Goal: Task Accomplishment & Management: Manage account settings

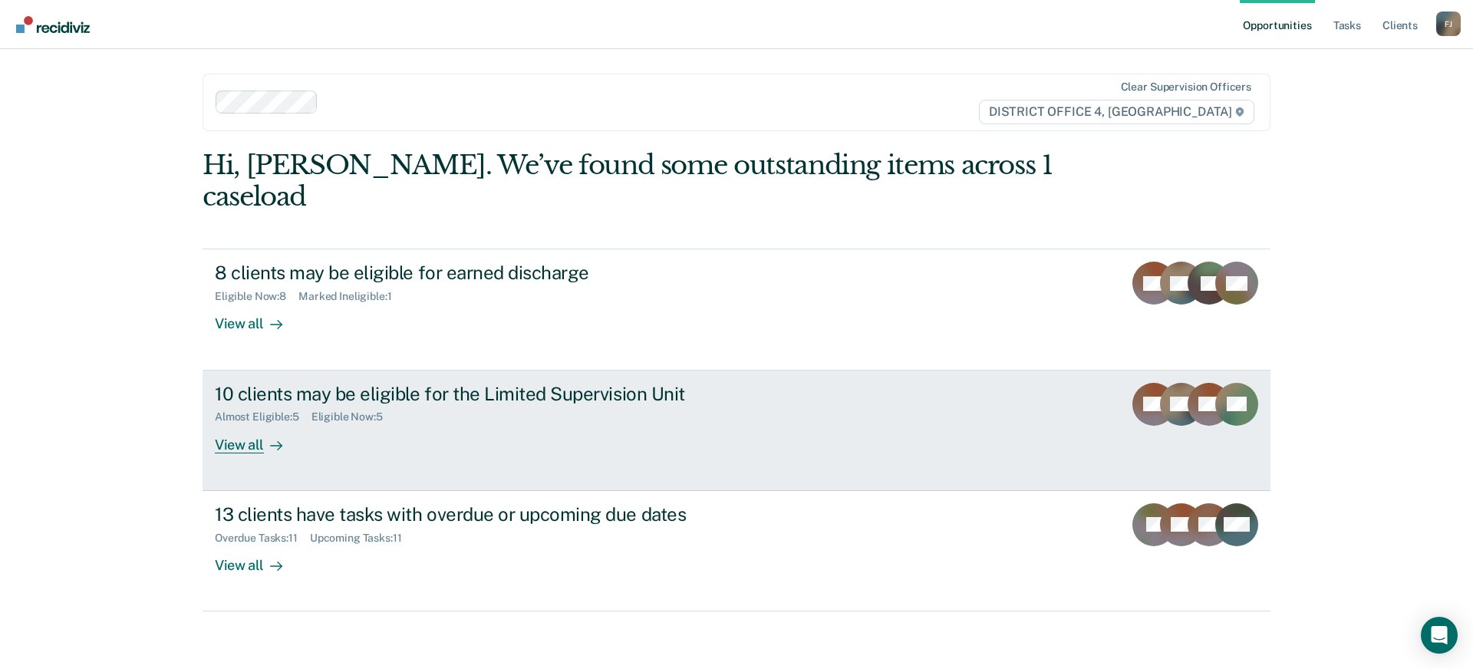
click at [425, 423] on link "10 clients may be eligible for the Limited Supervision Unit Almost Eligible : 5…" at bounding box center [737, 431] width 1068 height 120
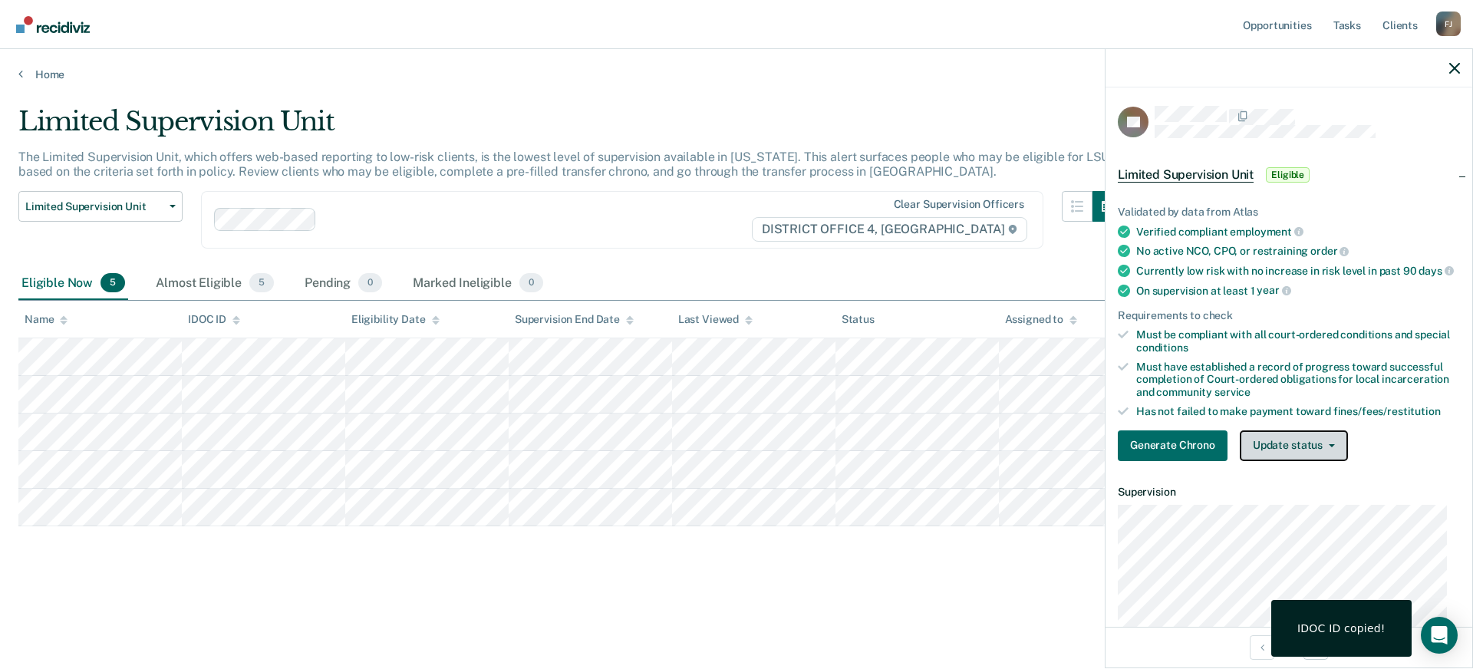
click at [1316, 452] on button "Update status" at bounding box center [1294, 445] width 108 height 31
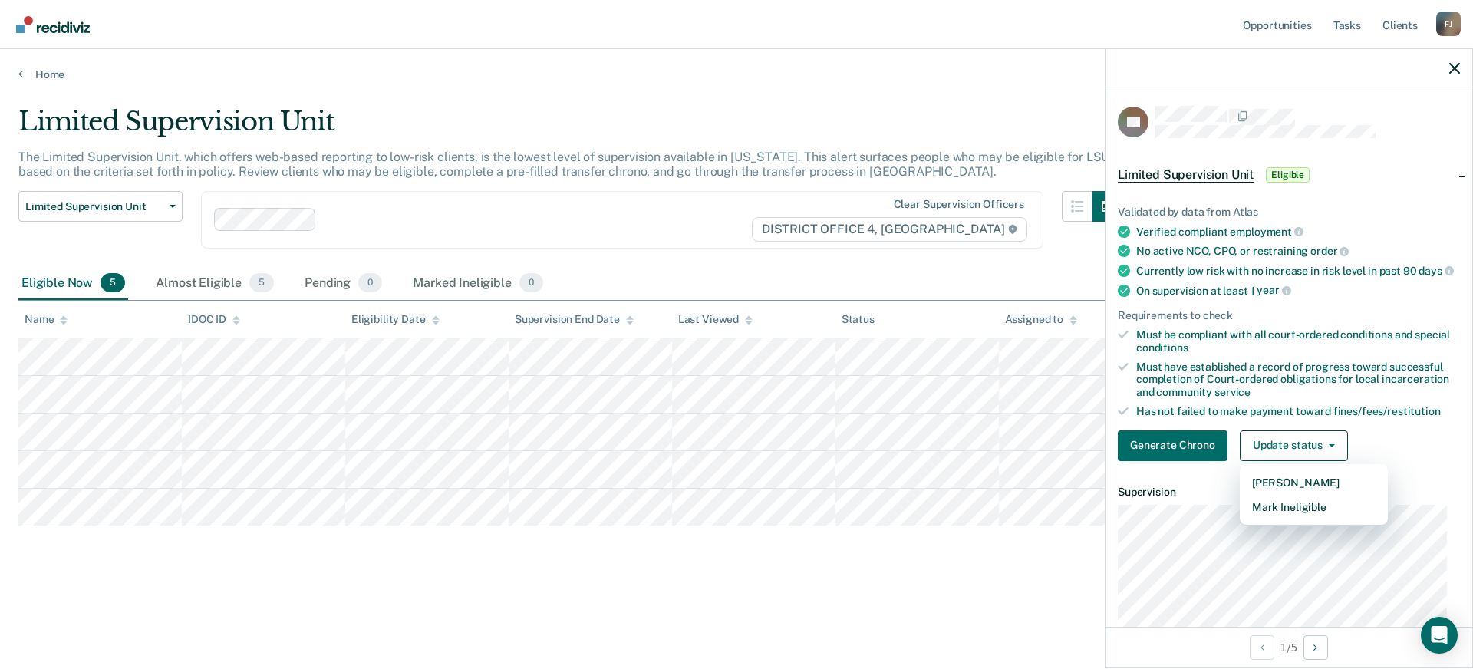
click at [1369, 189] on div "Limited Supervision Unit Eligible" at bounding box center [1289, 174] width 367 height 49
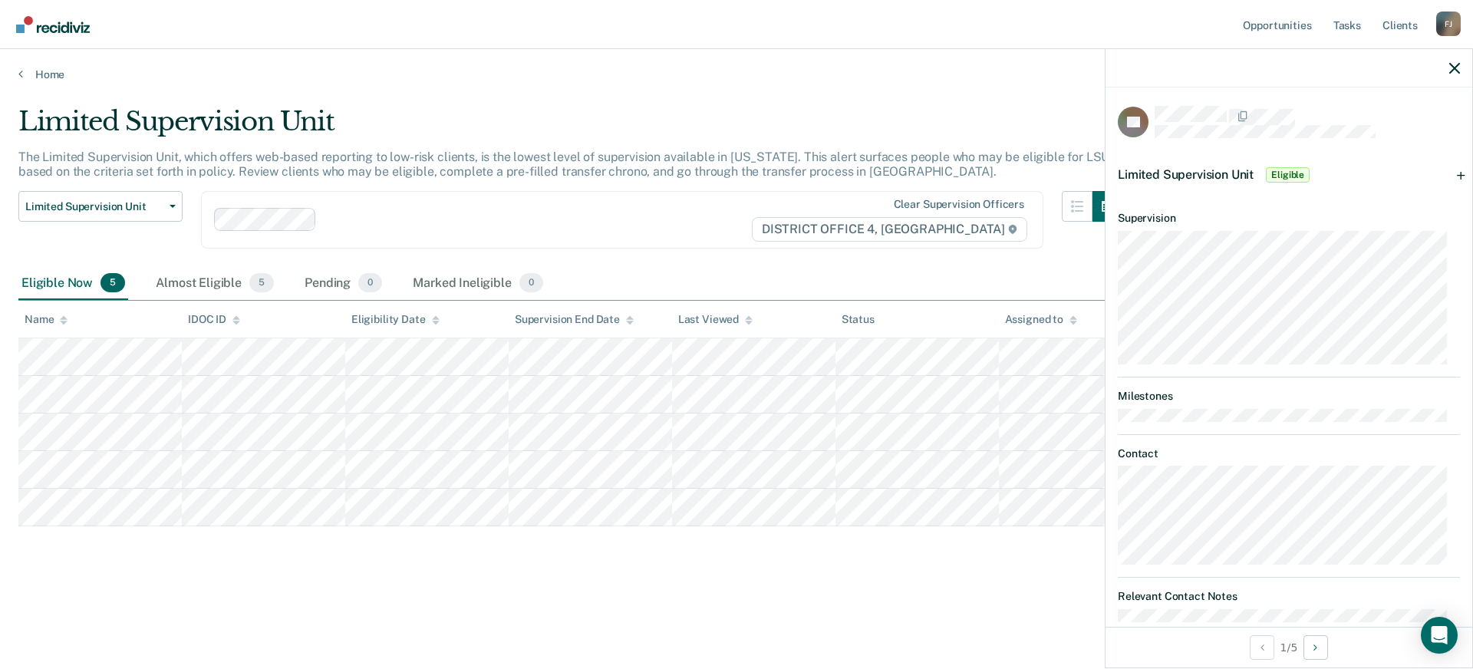
click at [1435, 176] on div "Limited Supervision Unit Eligible" at bounding box center [1289, 174] width 367 height 49
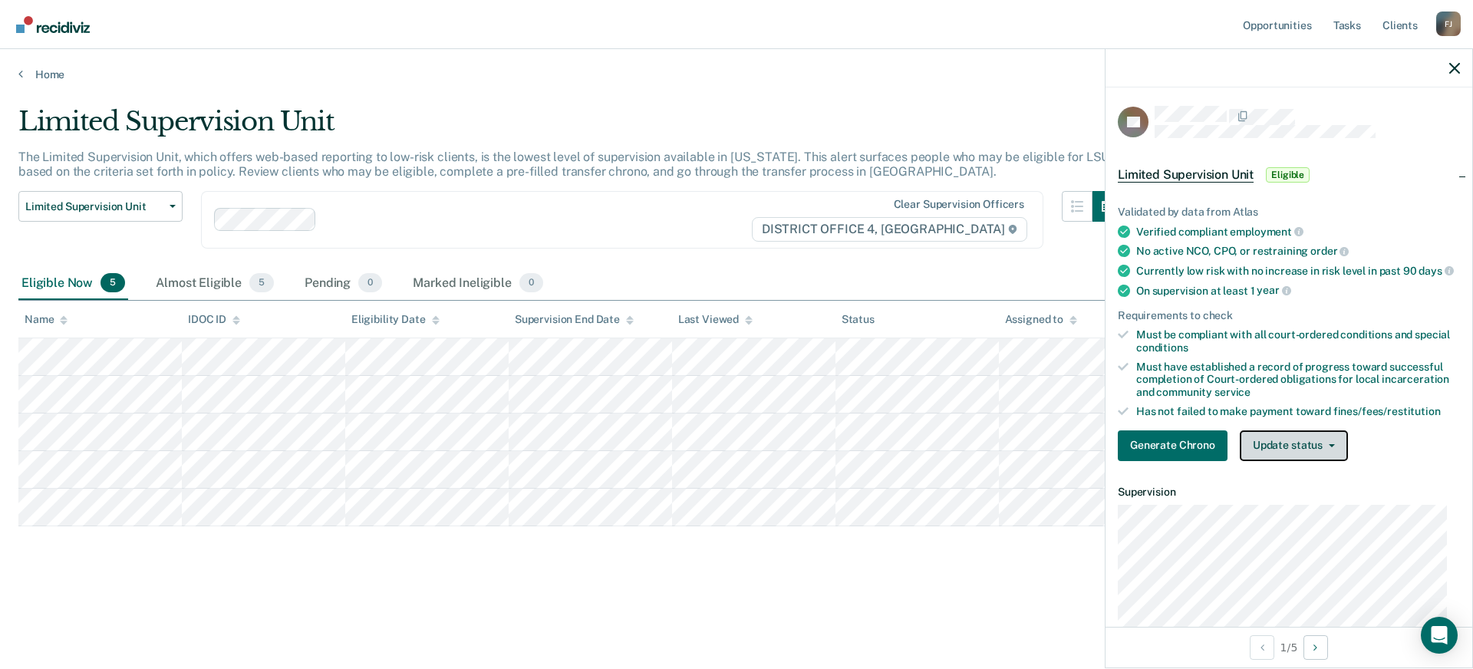
click at [1293, 458] on button "Update status" at bounding box center [1294, 445] width 108 height 31
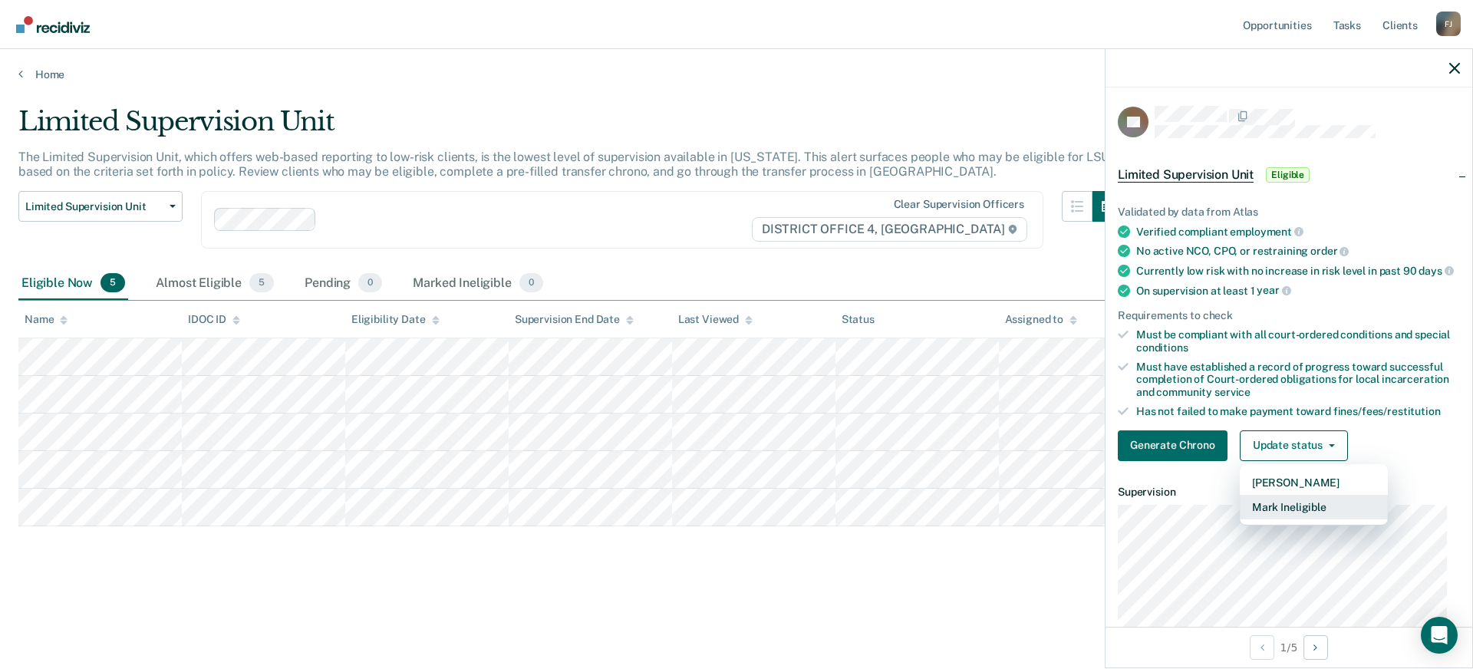
click at [1305, 519] on button "Mark Ineligible" at bounding box center [1314, 507] width 148 height 25
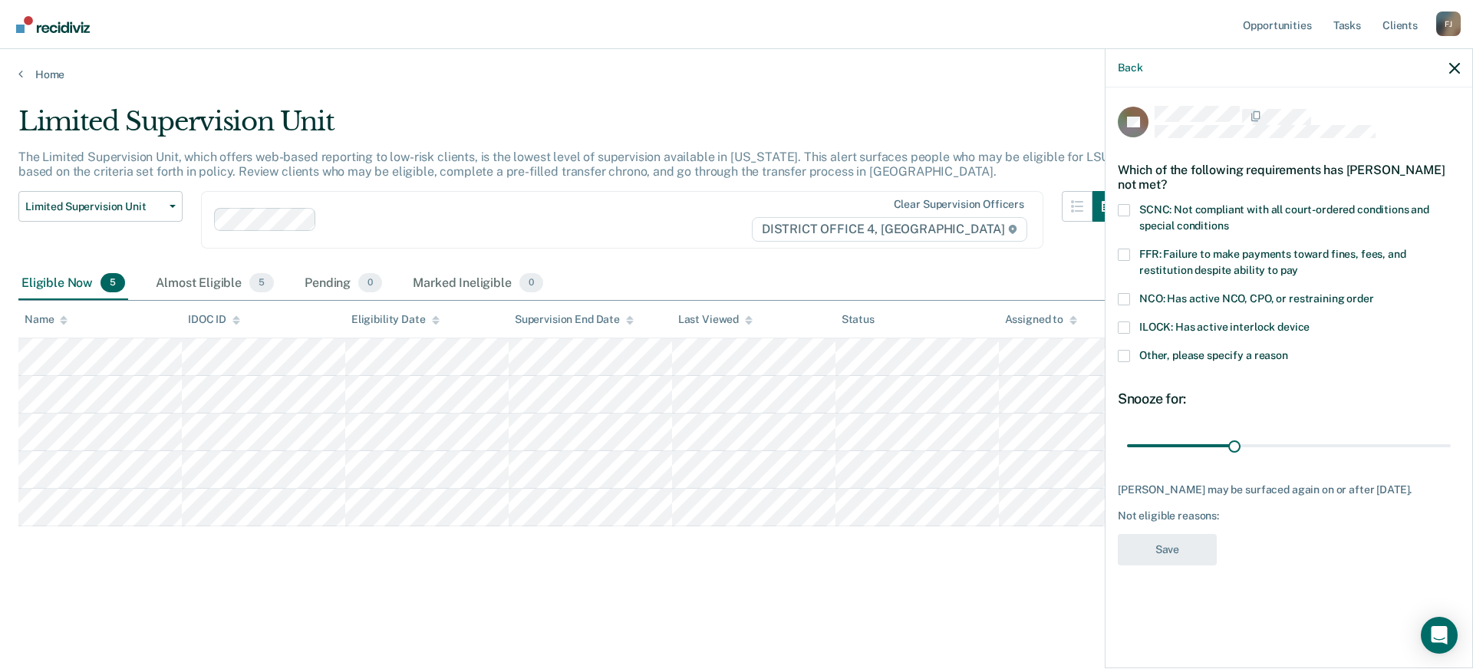
click at [1125, 359] on span at bounding box center [1124, 356] width 12 height 12
click at [1288, 350] on input "Other, please specify a reason" at bounding box center [1288, 350] width 0 height 0
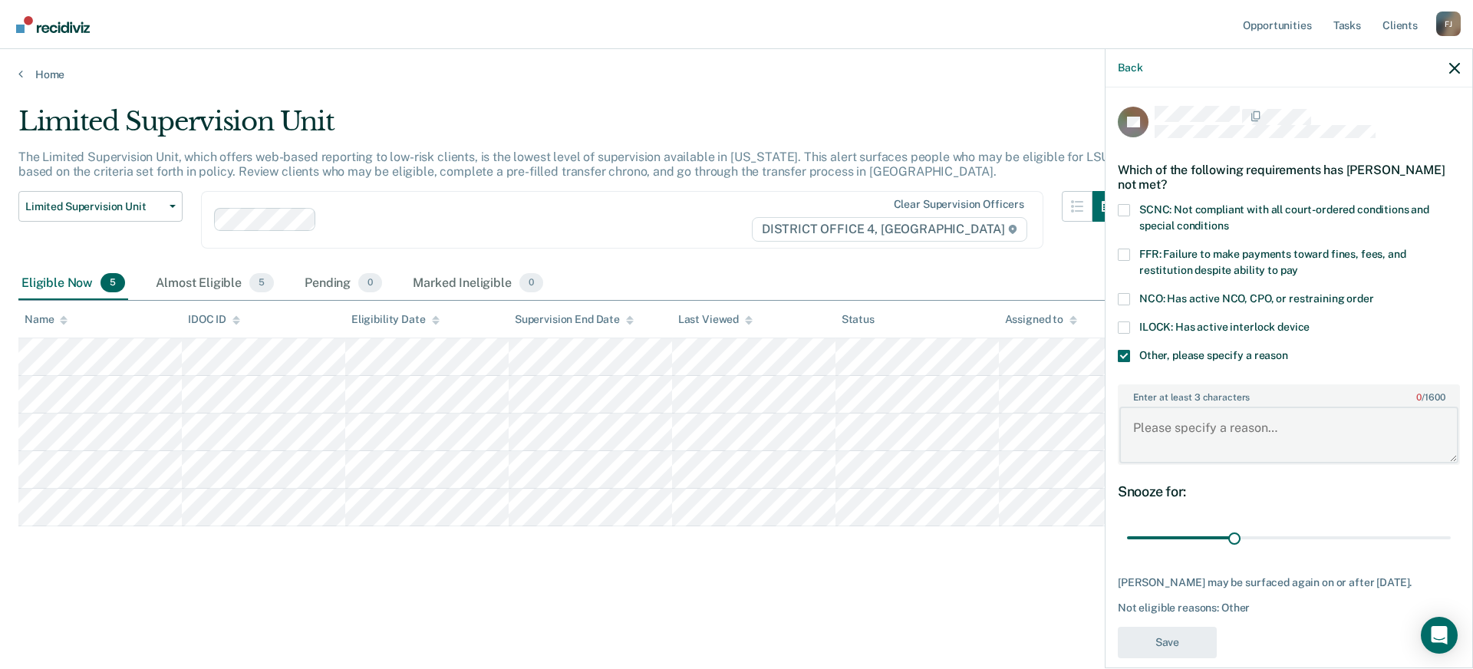
click at [1217, 417] on textarea "Enter at least 3 characters 0 / 1600" at bounding box center [1288, 435] width 339 height 57
type textarea "C"
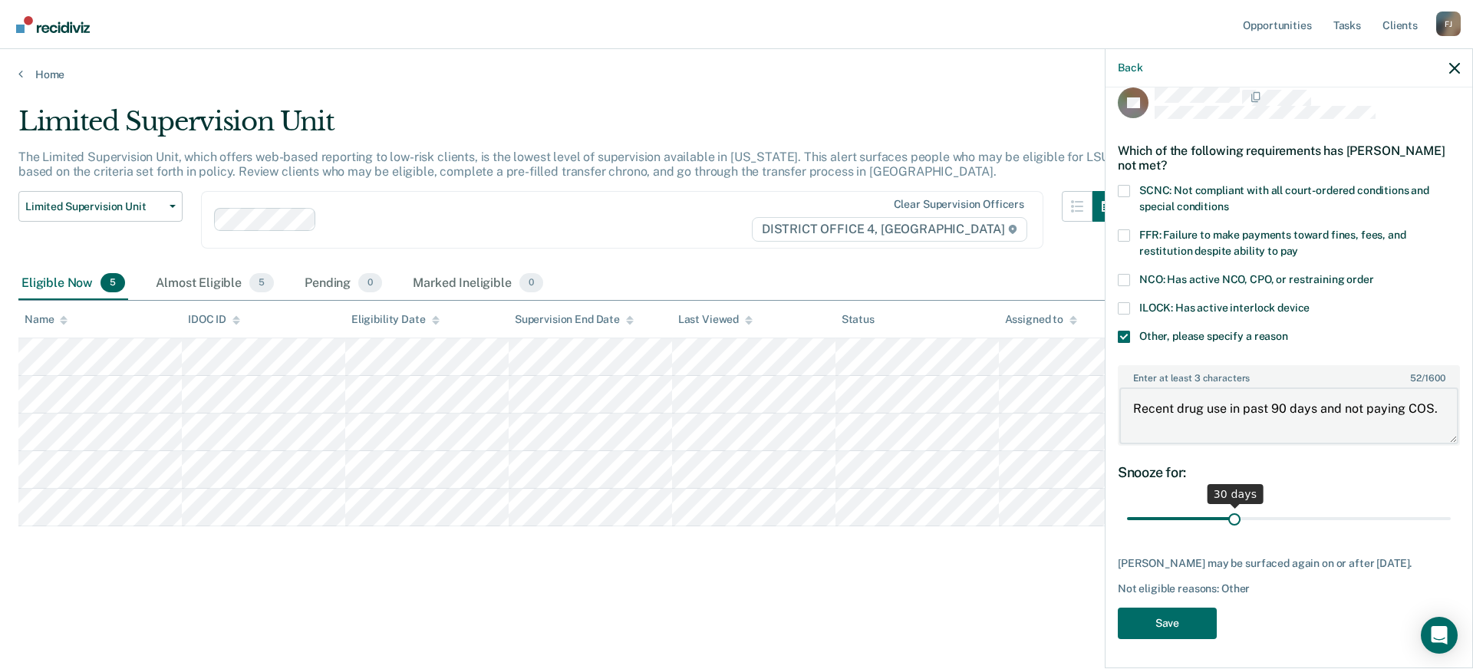
type textarea "Recent drug use in past 90 days and not paying COS."
drag, startPoint x: 1234, startPoint y: 516, endPoint x: 1330, endPoint y: 516, distance: 96.7
type input "60"
click at [1330, 516] on input "range" at bounding box center [1289, 519] width 324 height 27
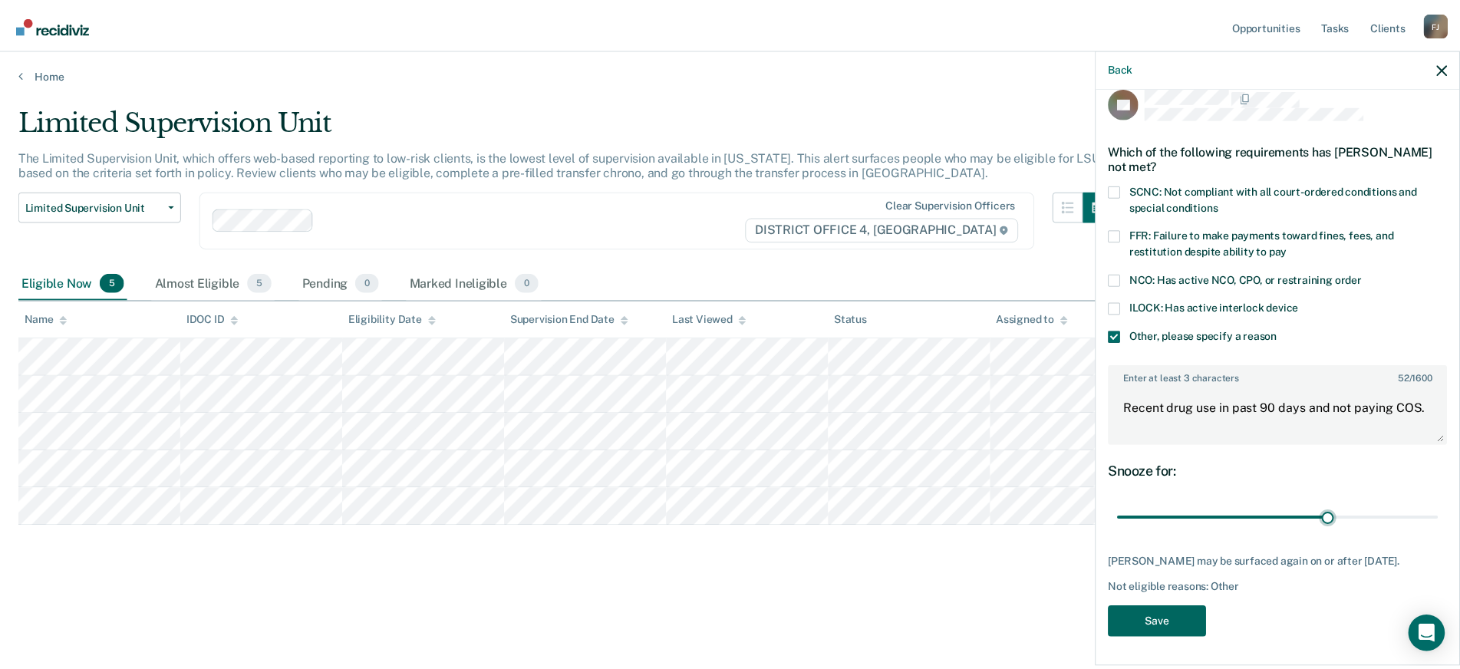
scroll to position [32, 0]
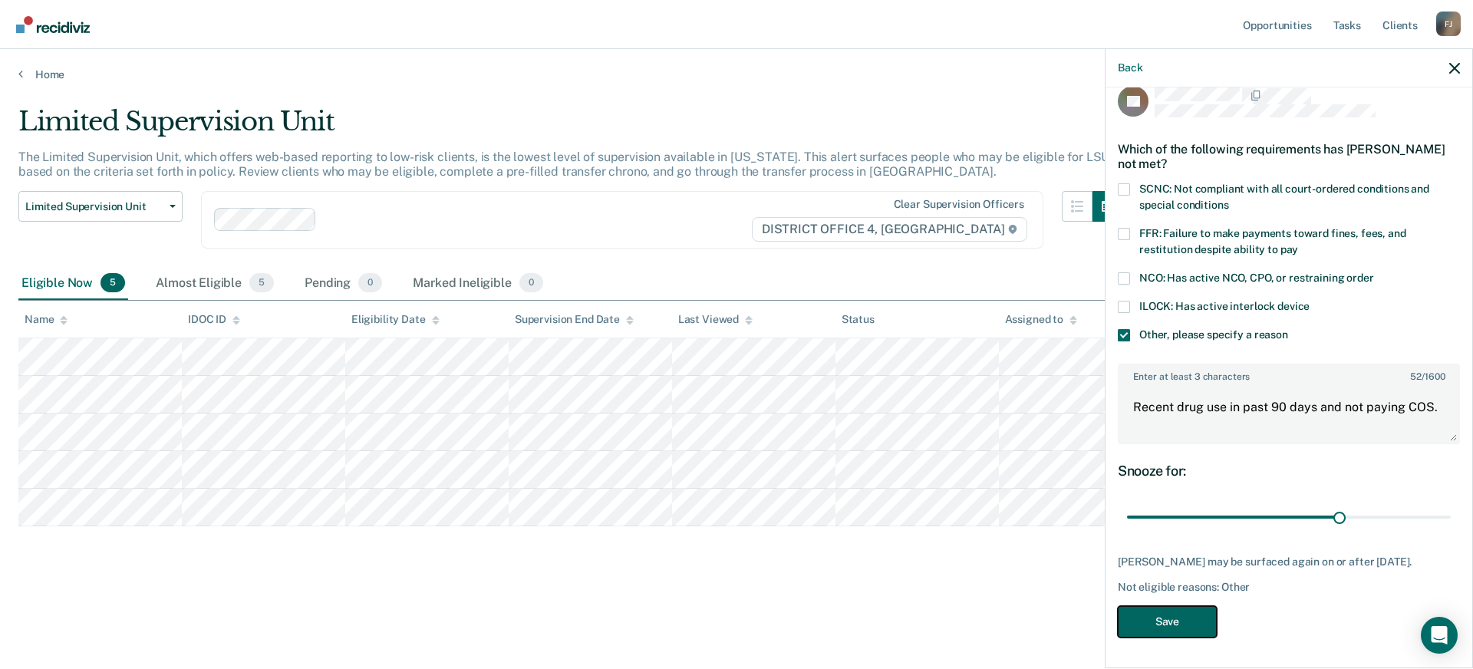
click at [1172, 616] on button "Save" at bounding box center [1167, 621] width 99 height 31
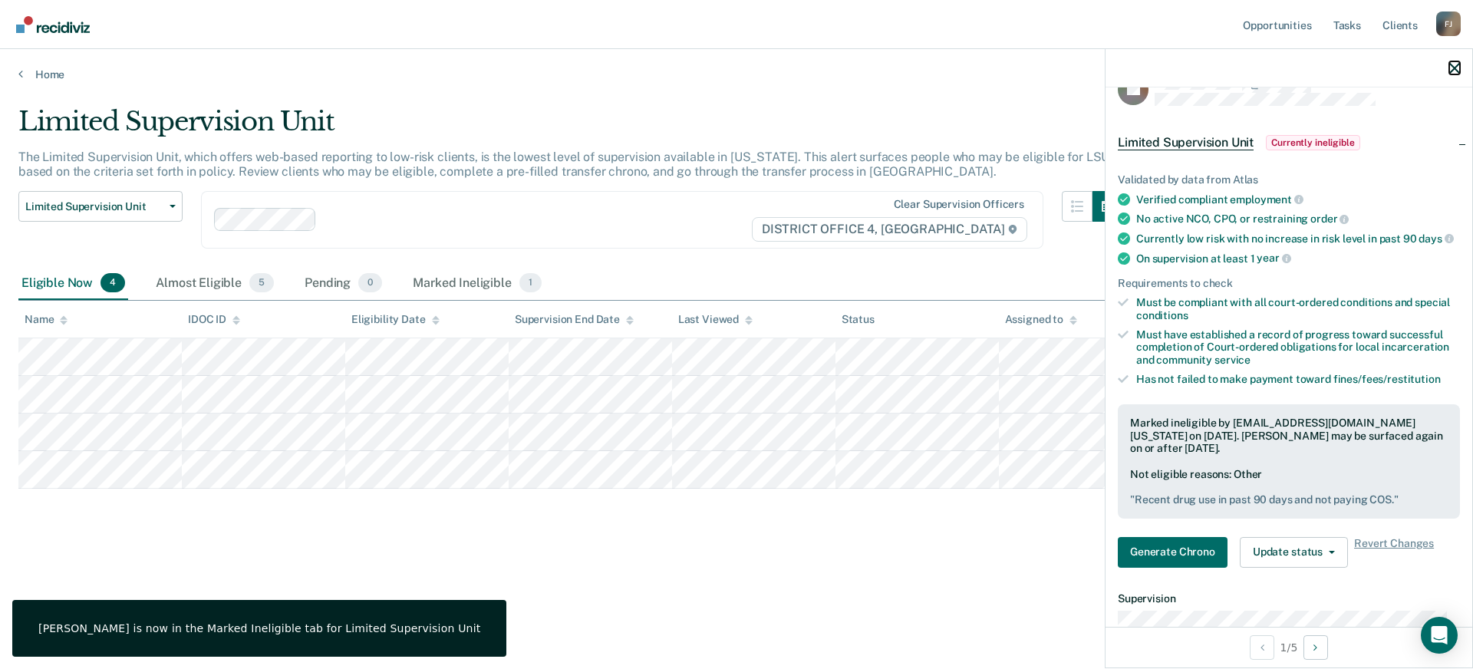
click at [1453, 68] on icon "button" at bounding box center [1454, 68] width 11 height 11
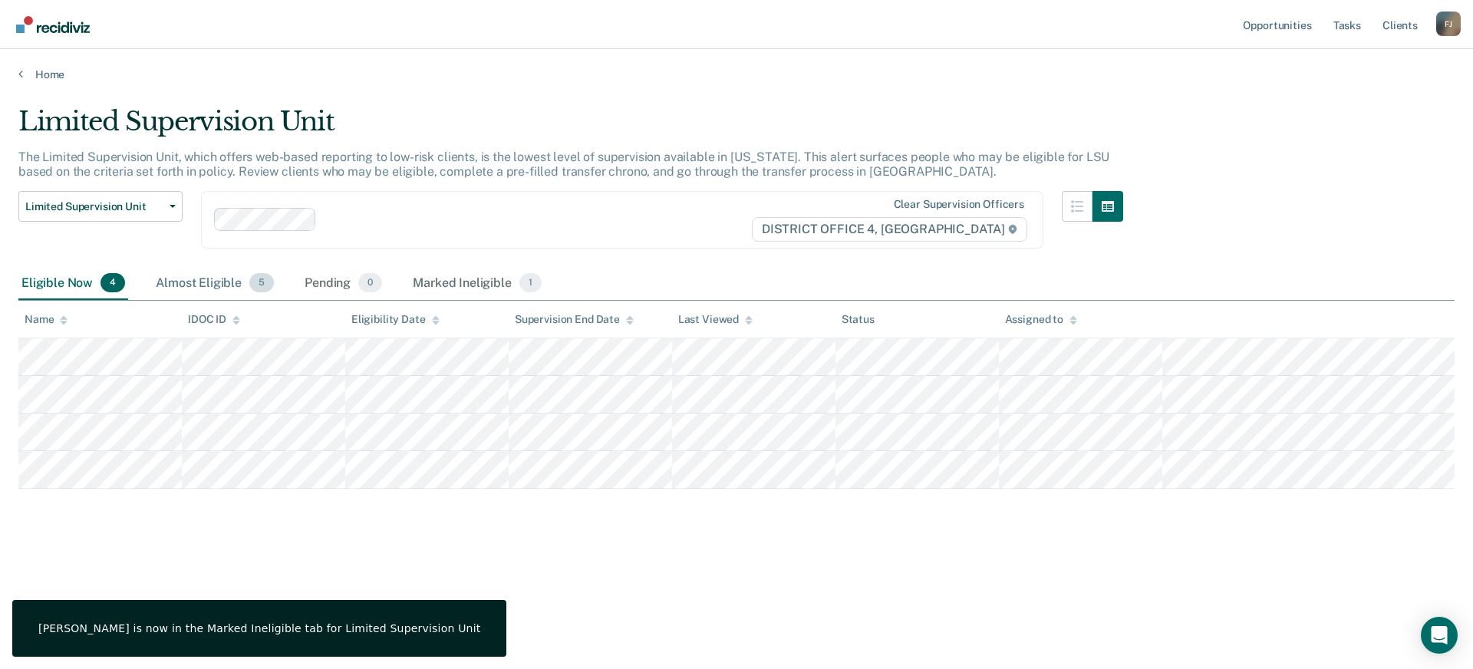
click at [210, 296] on div "Almost Eligible 5" at bounding box center [215, 284] width 124 height 34
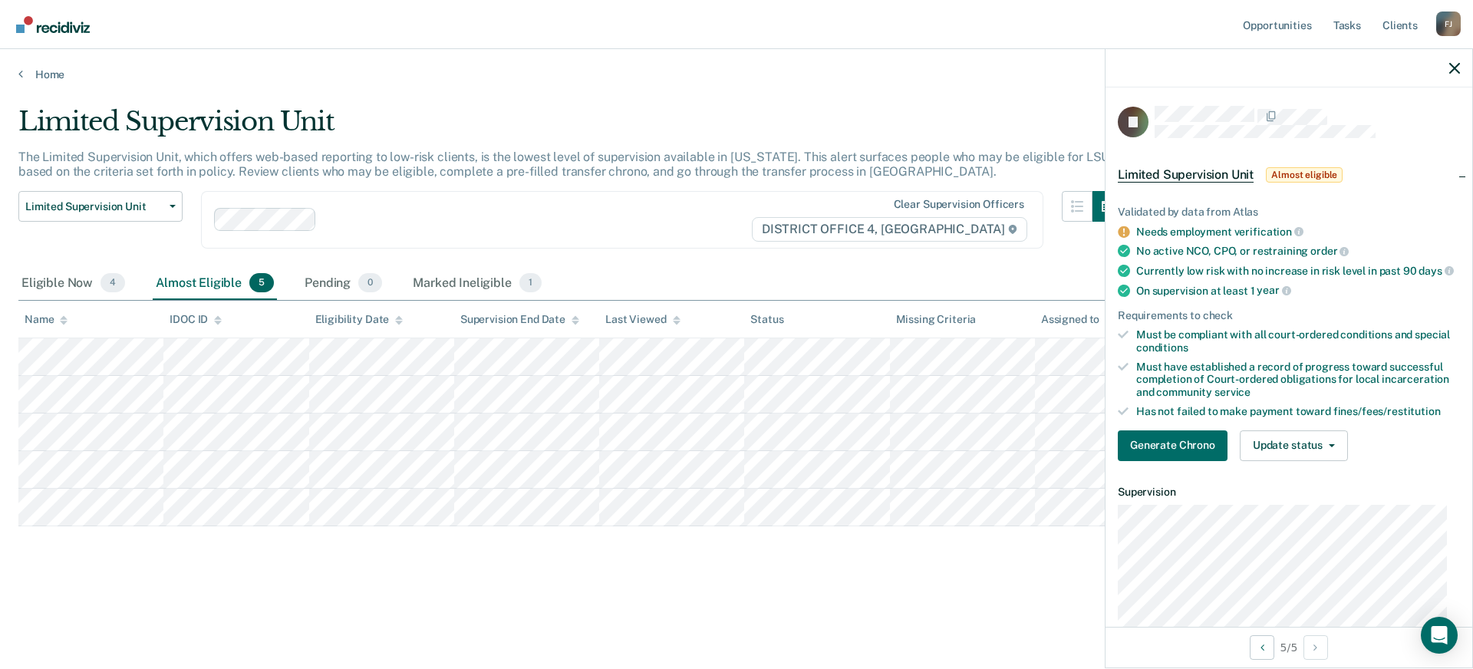
click at [37, 64] on div "Home" at bounding box center [736, 65] width 1473 height 32
click at [41, 70] on link "Home" at bounding box center [736, 75] width 1436 height 14
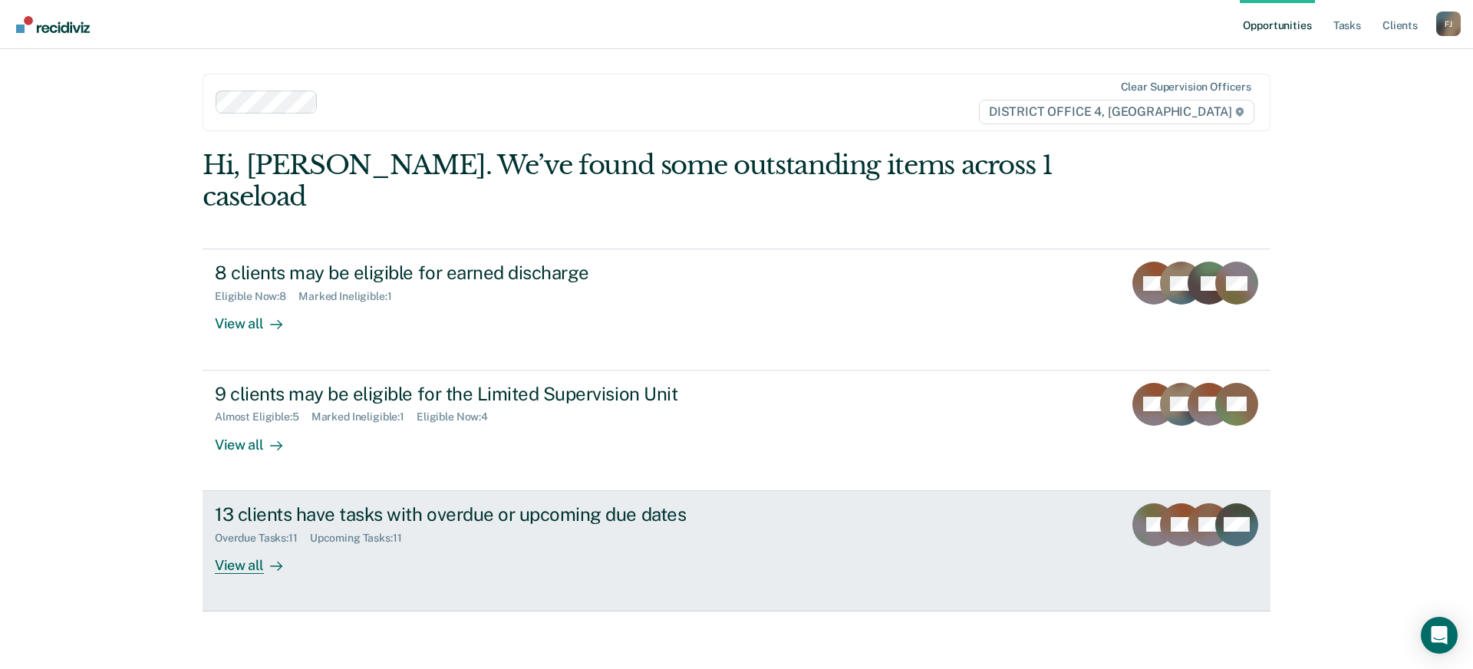
click at [350, 522] on div "13 clients have tasks with overdue or upcoming due dates Overdue Tasks : 11 Upc…" at bounding box center [502, 538] width 575 height 71
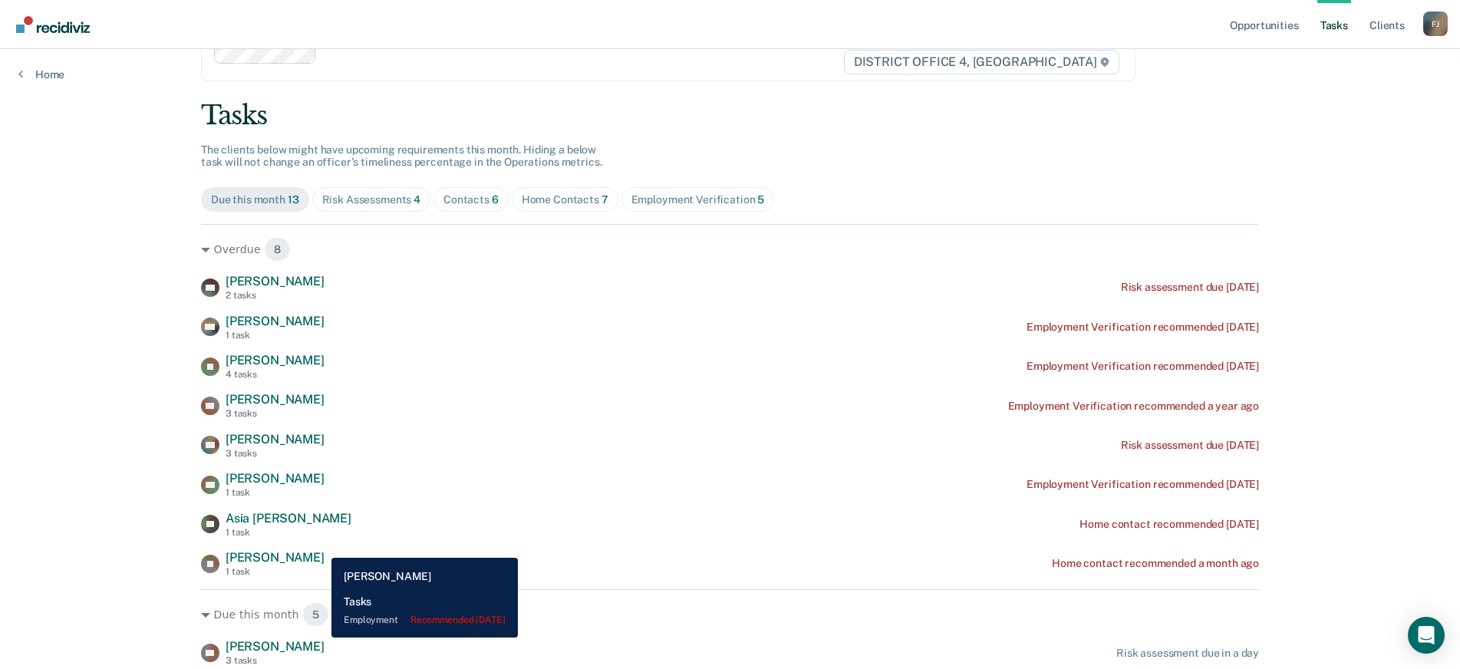
scroll to position [153, 0]
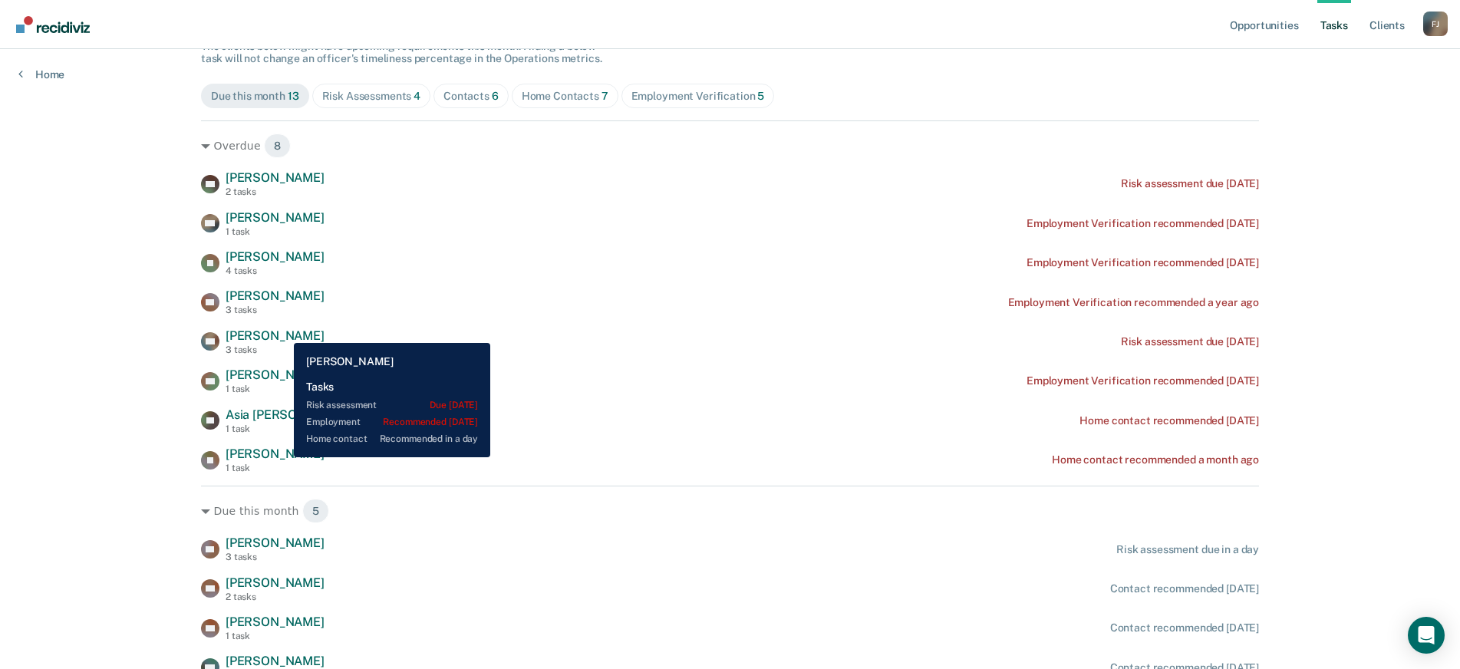
click at [282, 331] on span "[PERSON_NAME]" at bounding box center [275, 335] width 99 height 15
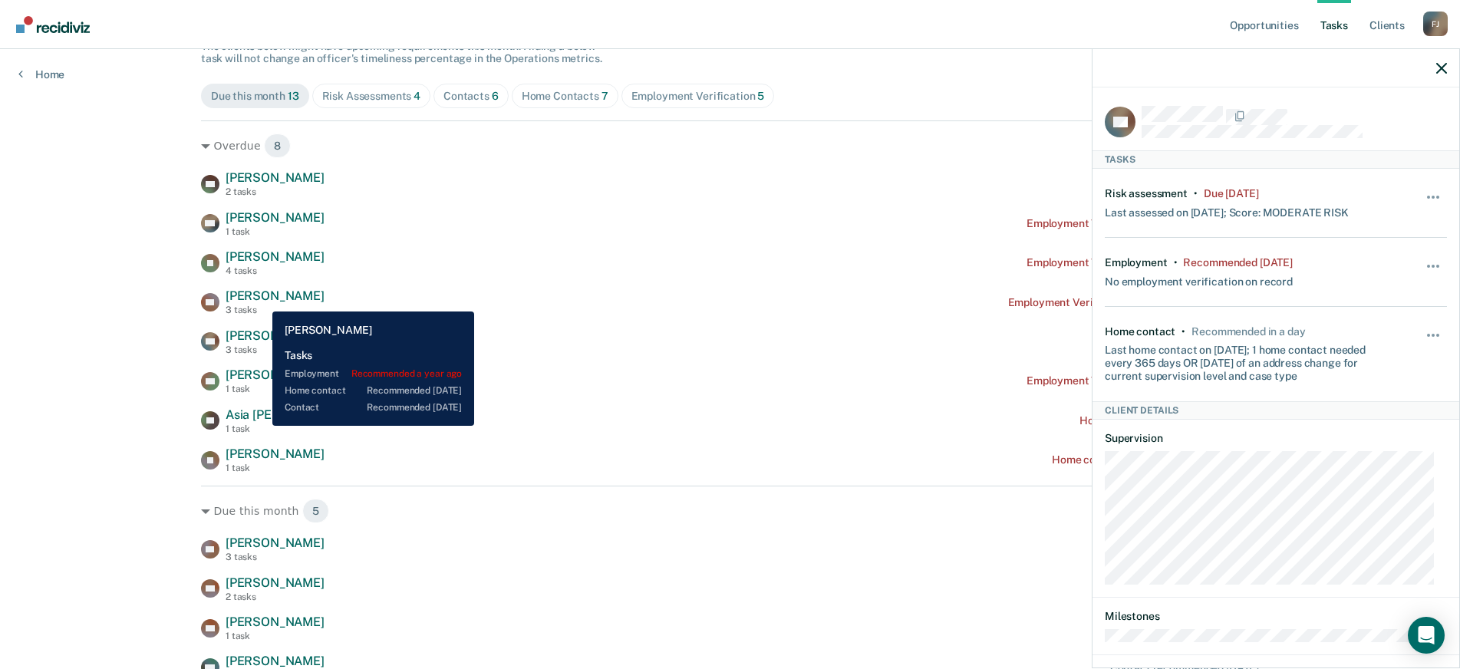
click at [261, 300] on span "[PERSON_NAME]" at bounding box center [275, 295] width 99 height 15
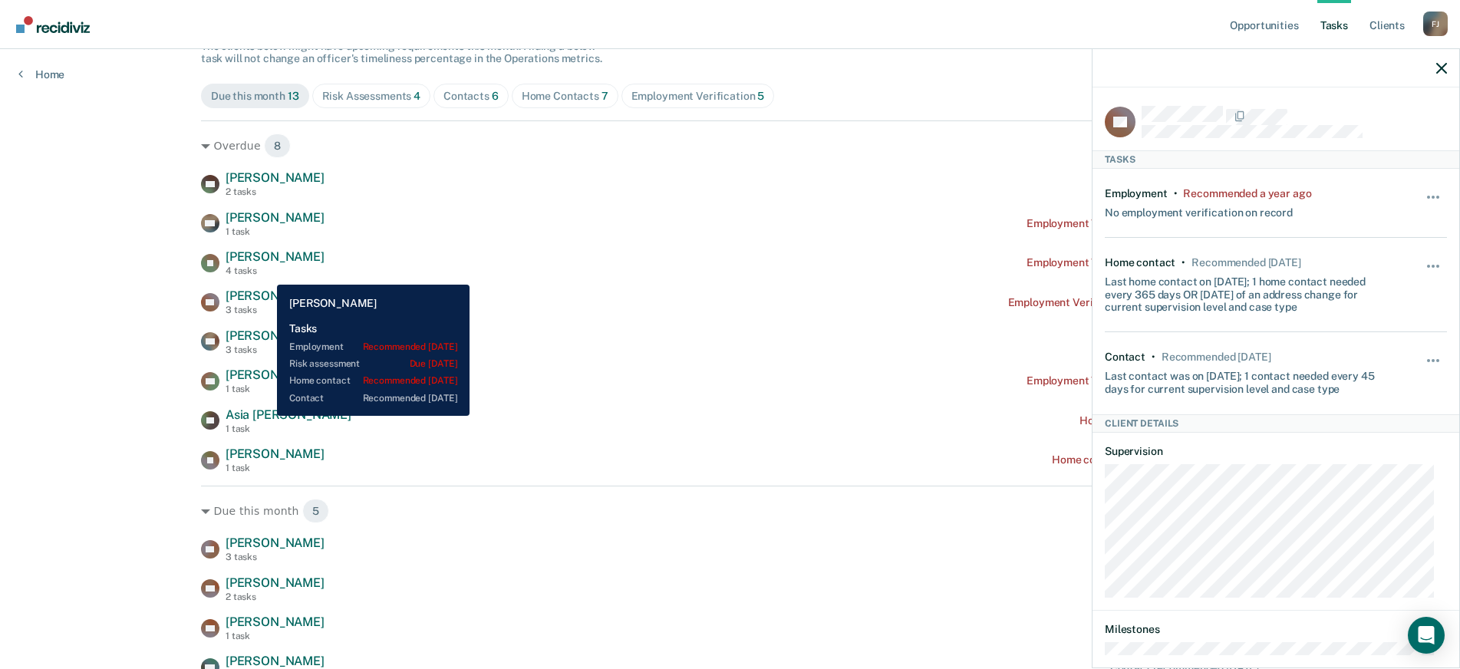
click at [265, 272] on div "4 tasks" at bounding box center [275, 270] width 99 height 11
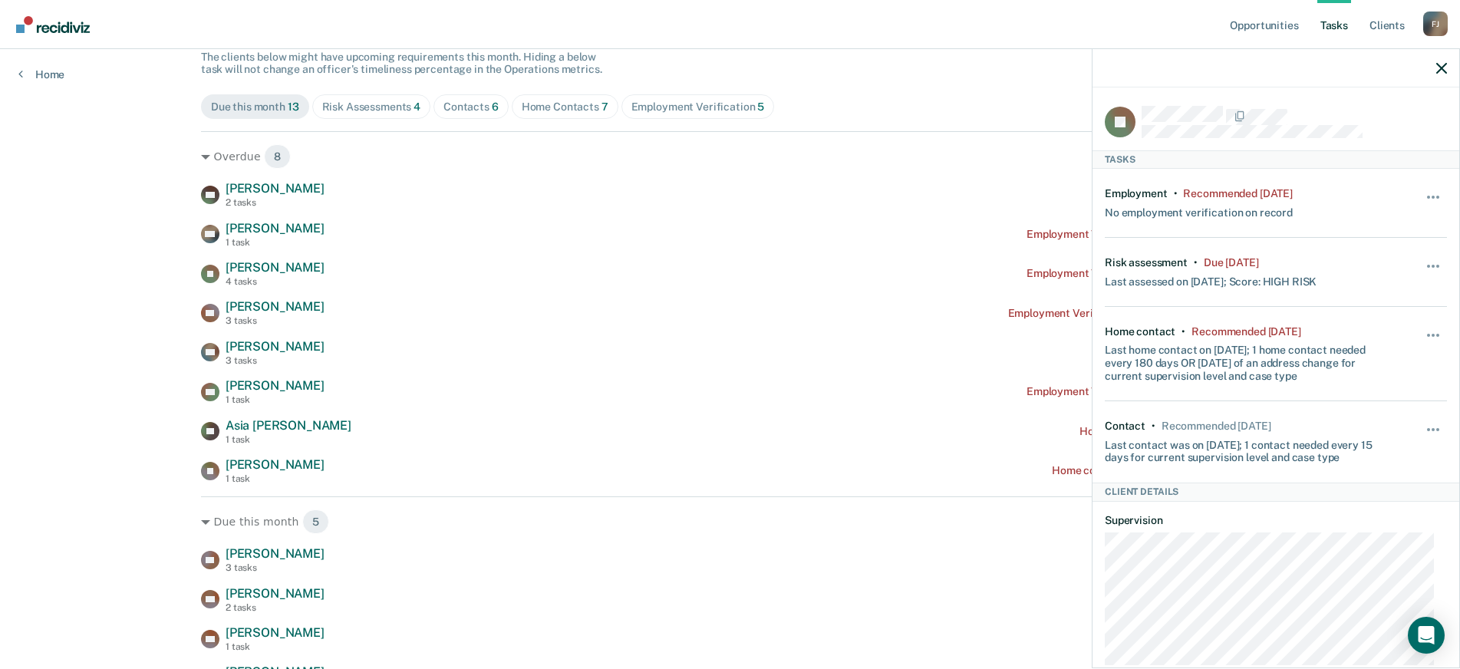
scroll to position [0, 0]
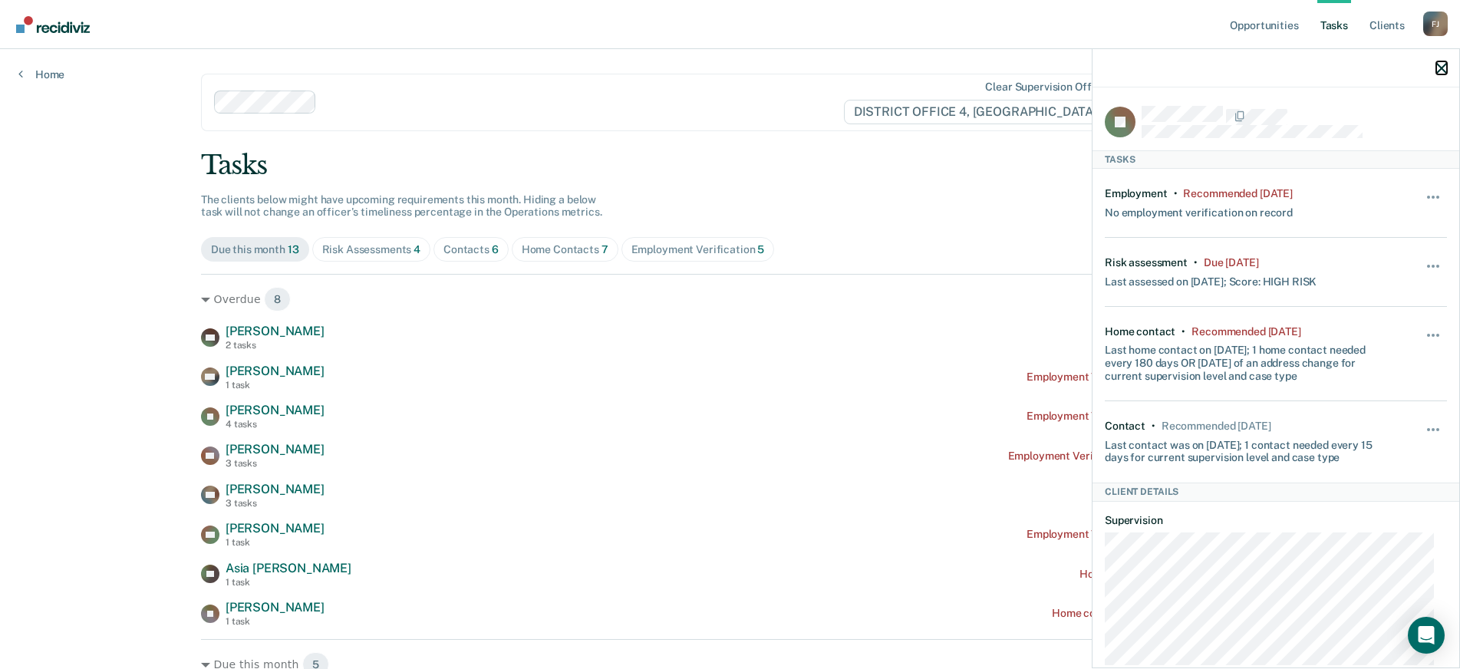
click at [1445, 73] on icon "button" at bounding box center [1441, 68] width 11 height 11
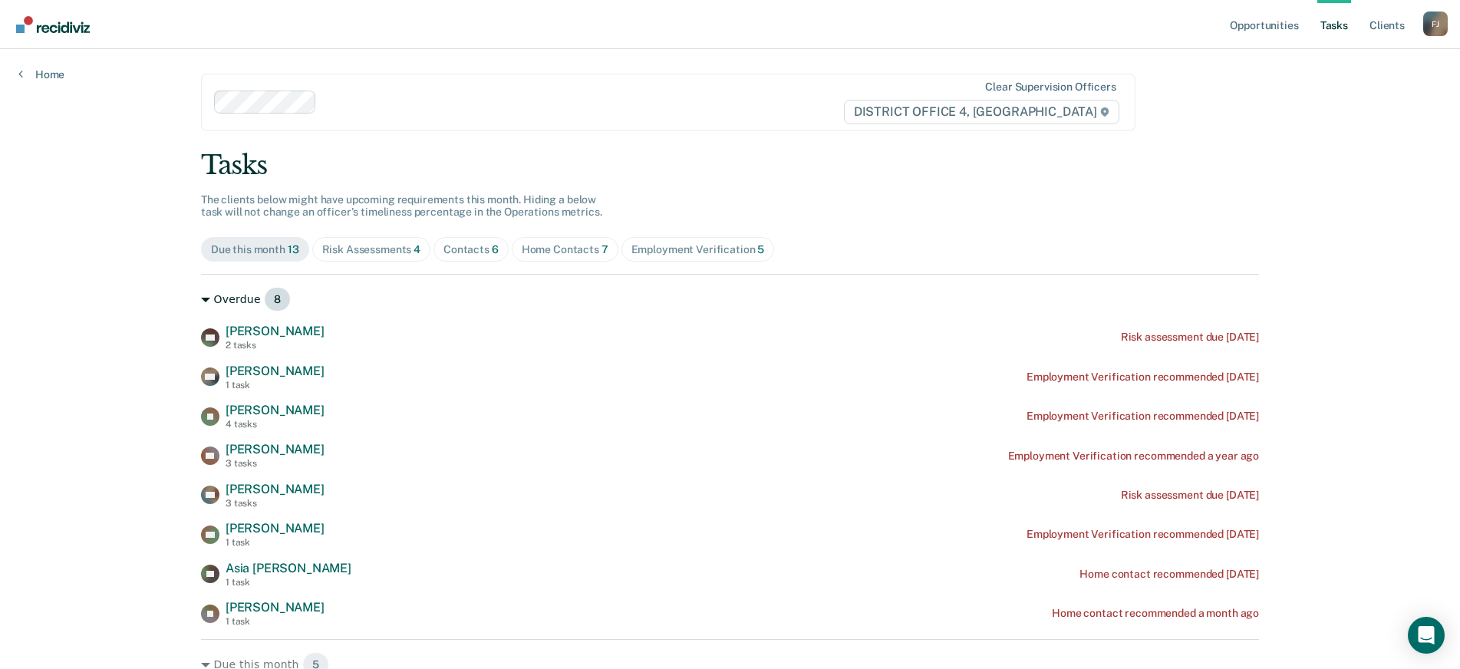
click at [201, 296] on icon at bounding box center [205, 299] width 9 height 9
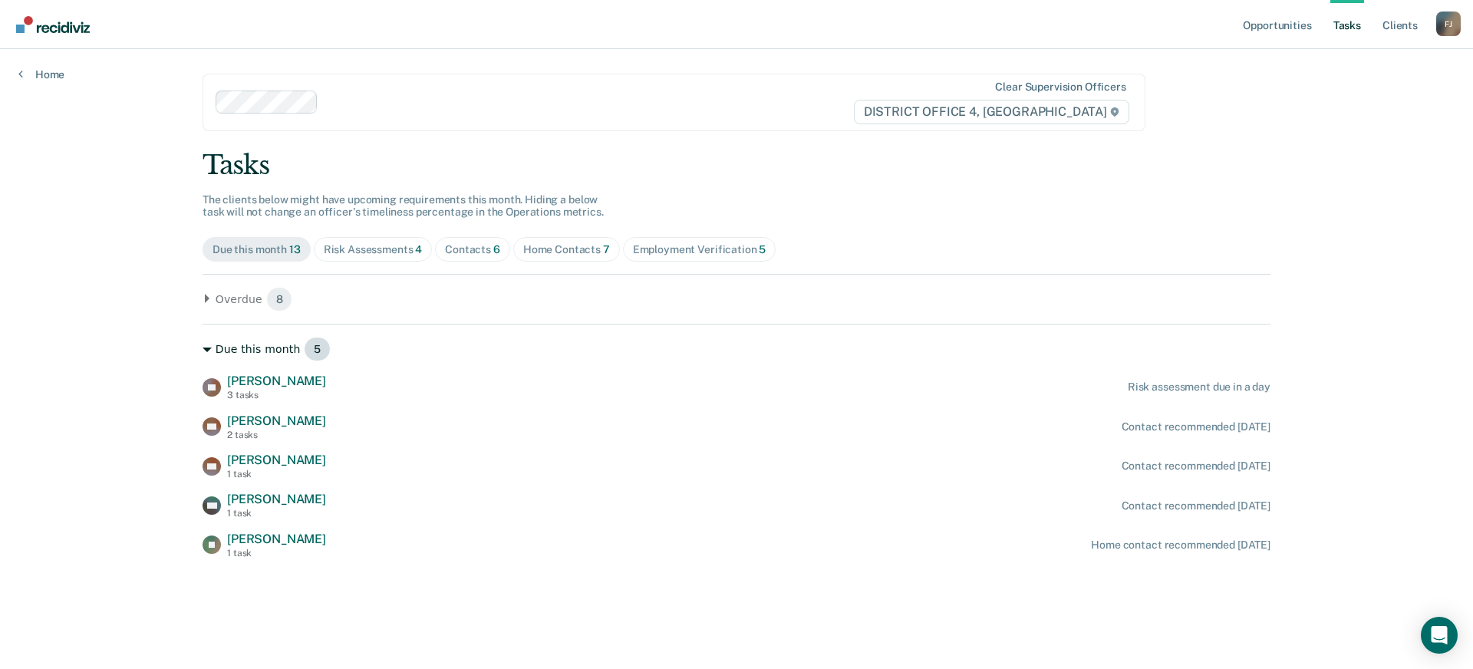
click at [204, 347] on icon at bounding box center [207, 349] width 9 height 9
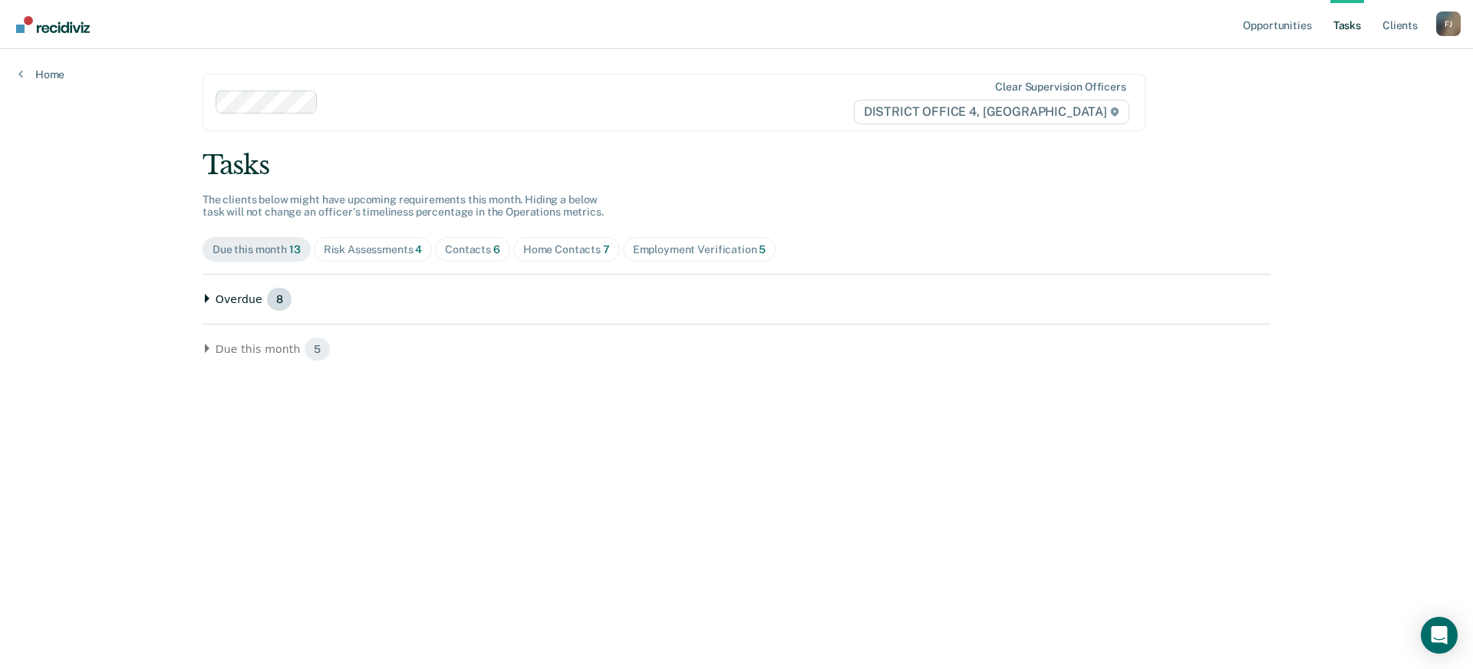
click at [206, 303] on div "Overdue 8" at bounding box center [737, 299] width 1068 height 25
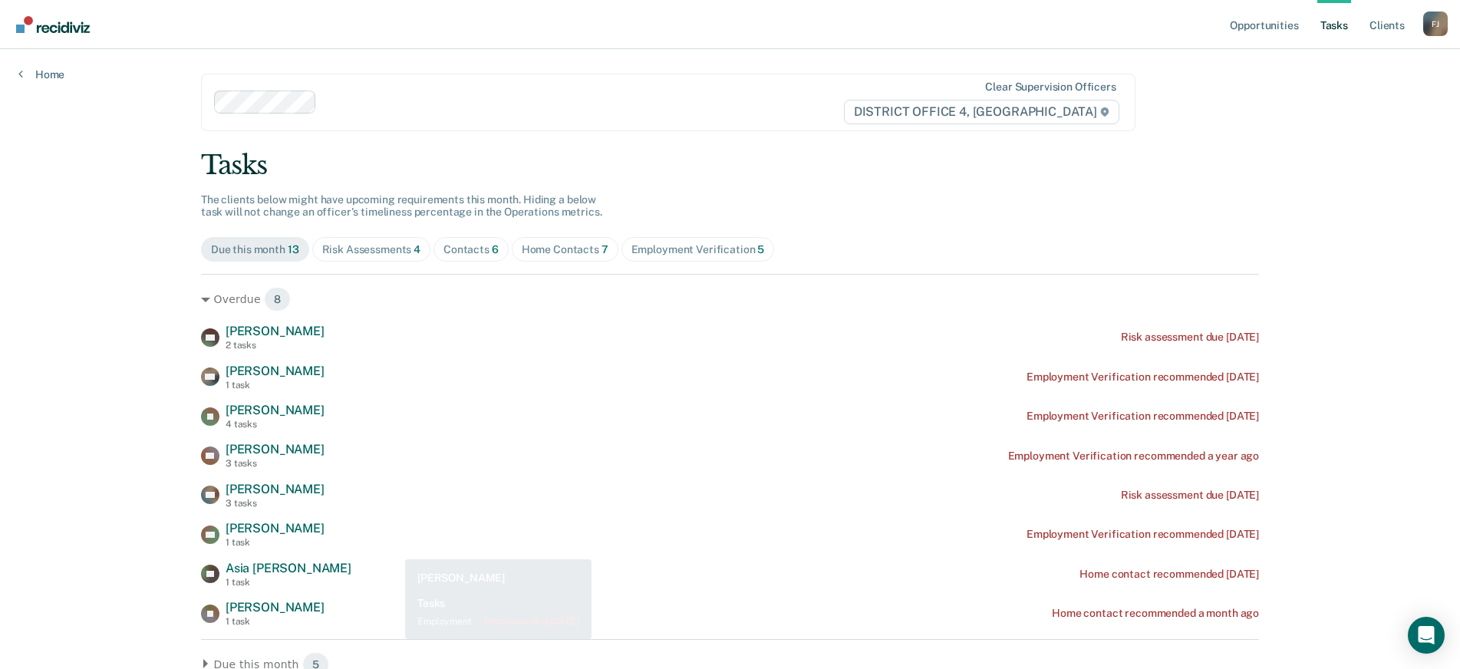
scroll to position [8, 0]
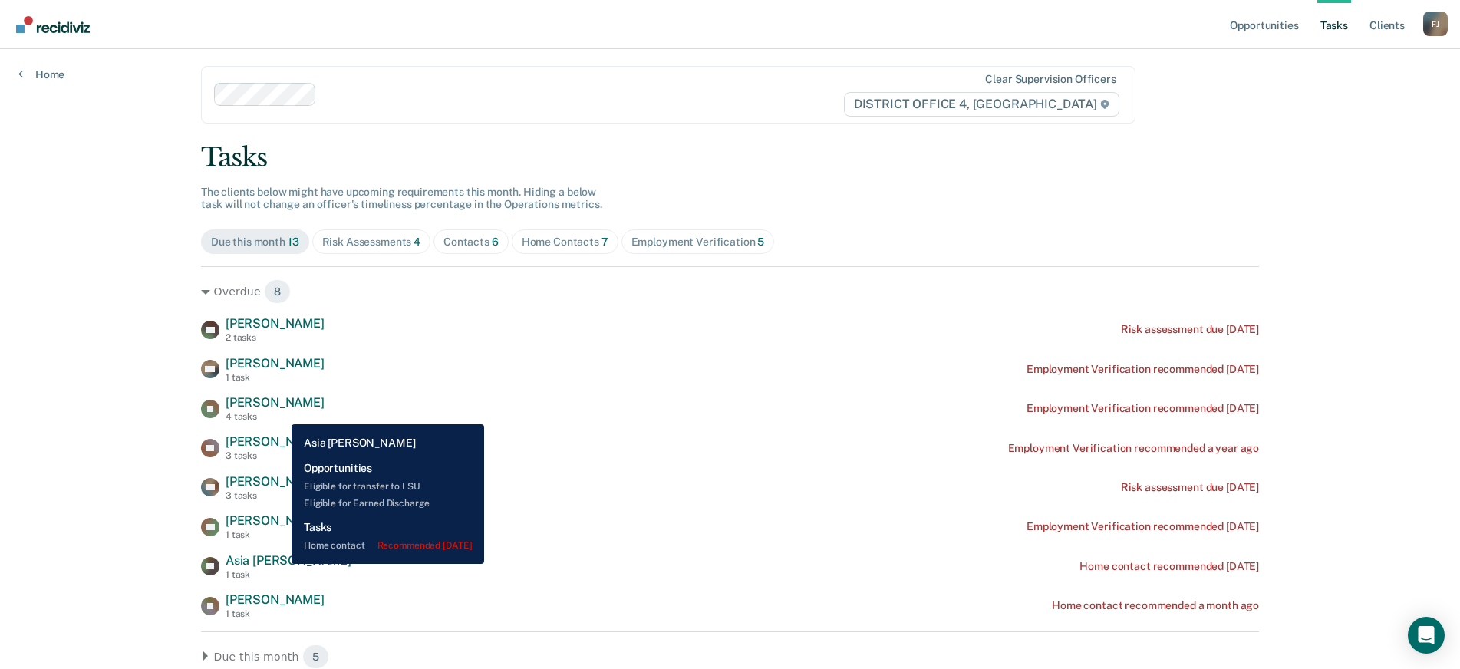
click at [280, 564] on span "Asia [PERSON_NAME]" at bounding box center [289, 560] width 126 height 15
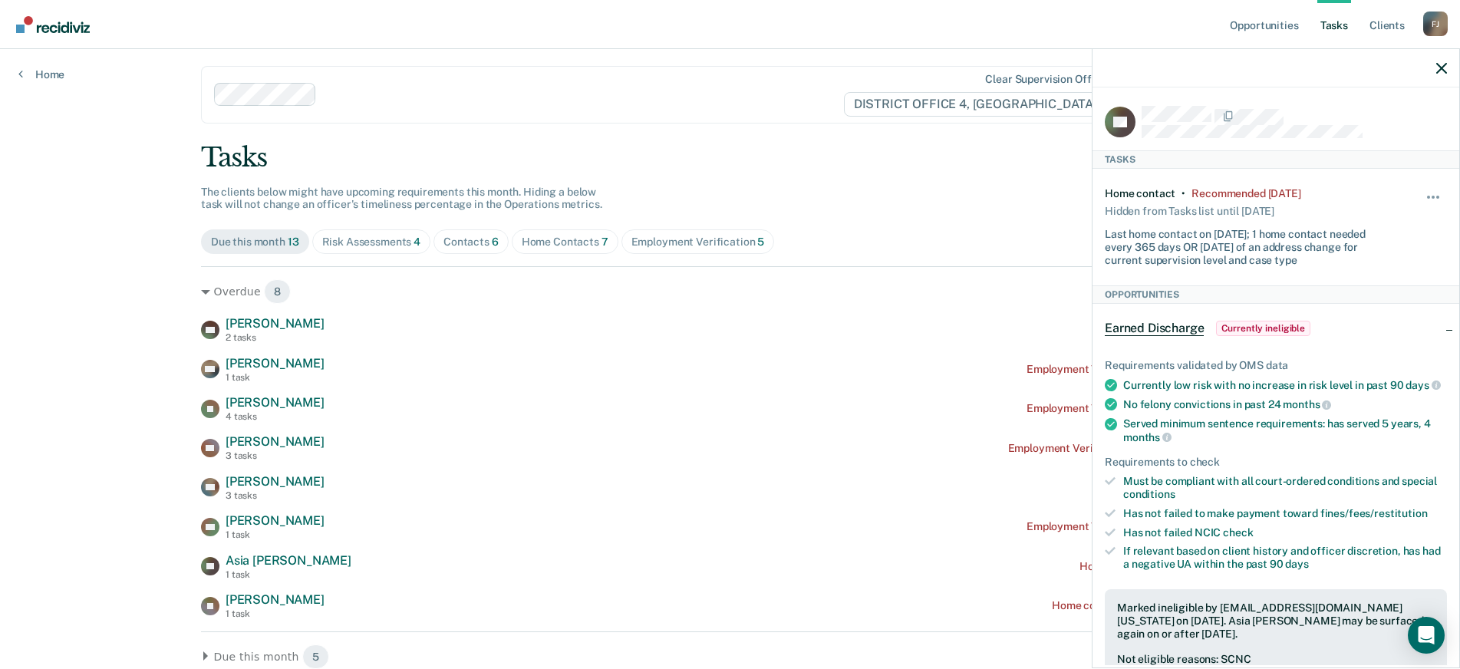
click at [112, 433] on div "Opportunities Tasks Client s [PERSON_NAME] Profile How it works Log Out Home Cl…" at bounding box center [730, 326] width 1460 height 669
click at [1441, 64] on icon "button" at bounding box center [1441, 68] width 11 height 11
